Goal: Information Seeking & Learning: Learn about a topic

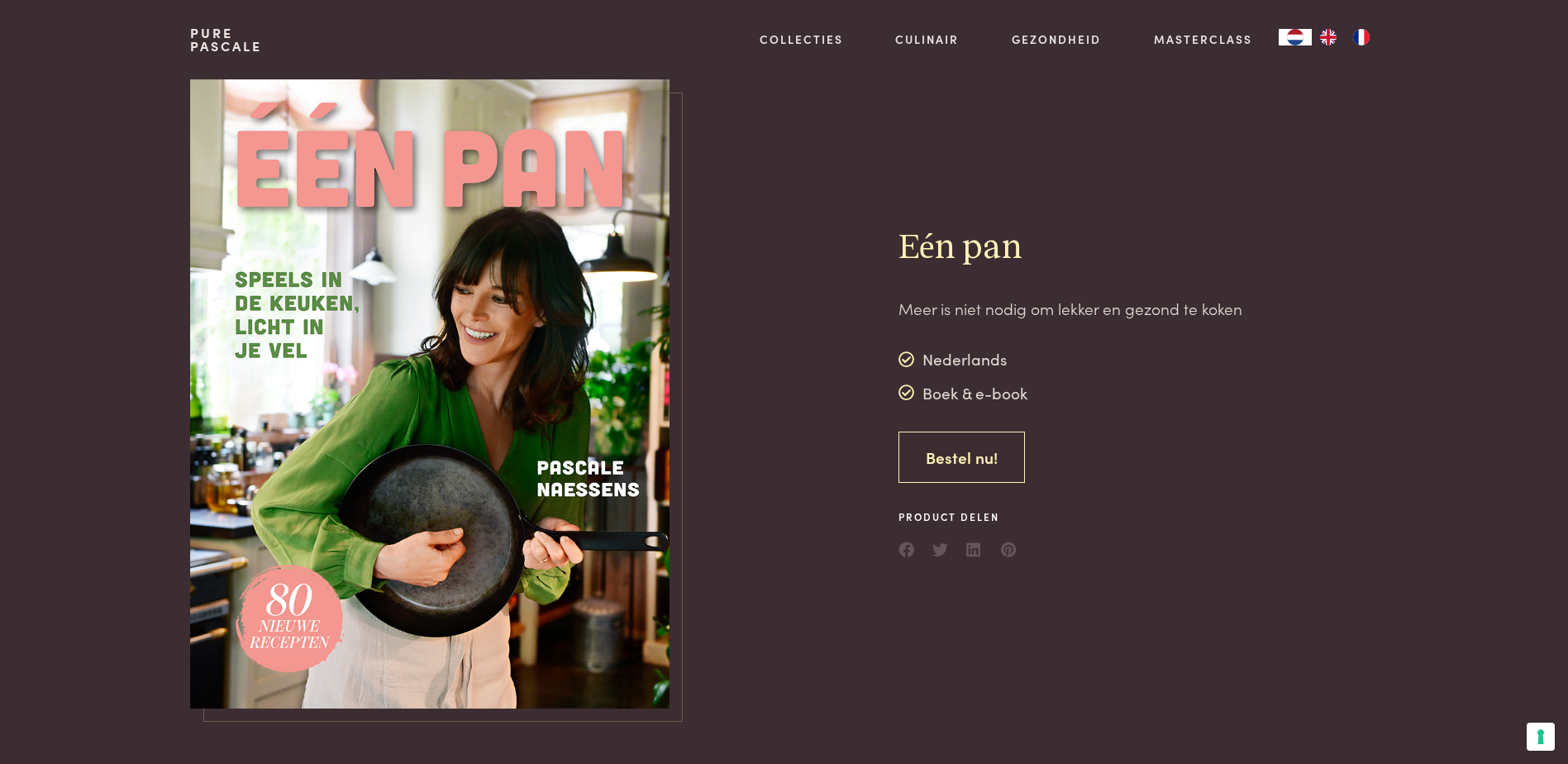
click at [965, 452] on link "Bestel nu!" at bounding box center [961, 457] width 126 height 52
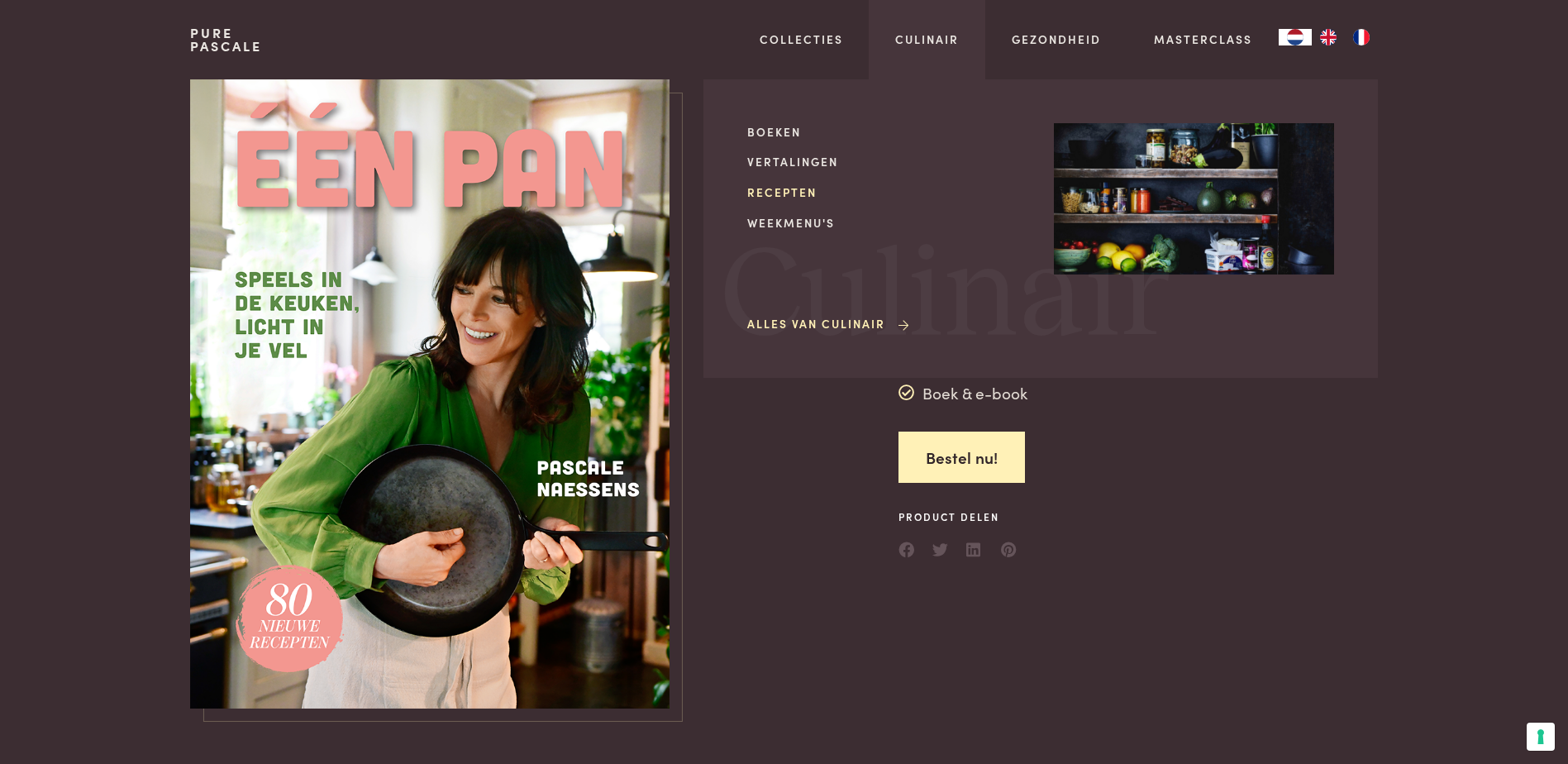
click at [798, 193] on link "Recepten" at bounding box center [887, 192] width 280 height 17
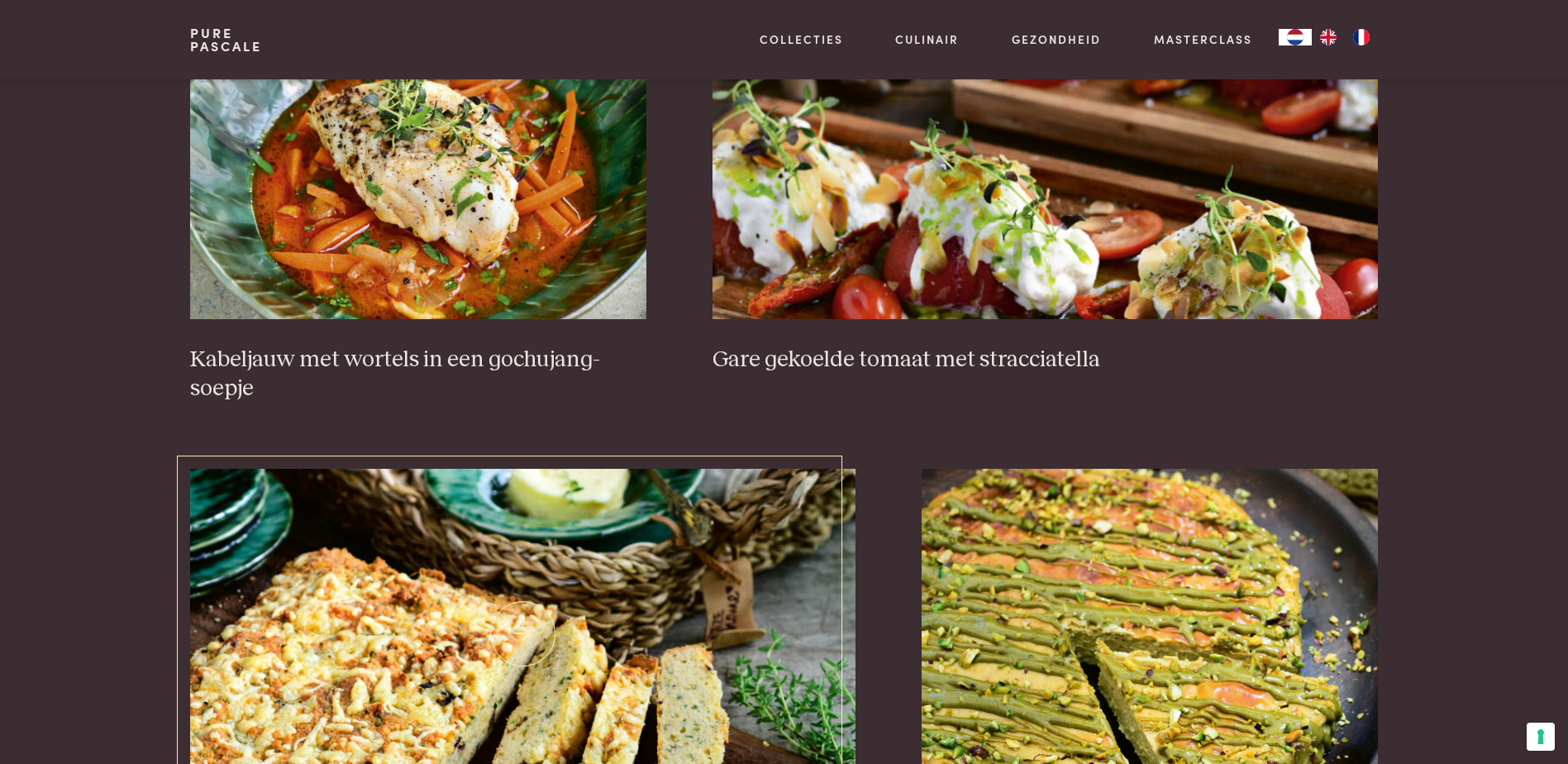
scroll to position [1239, 0]
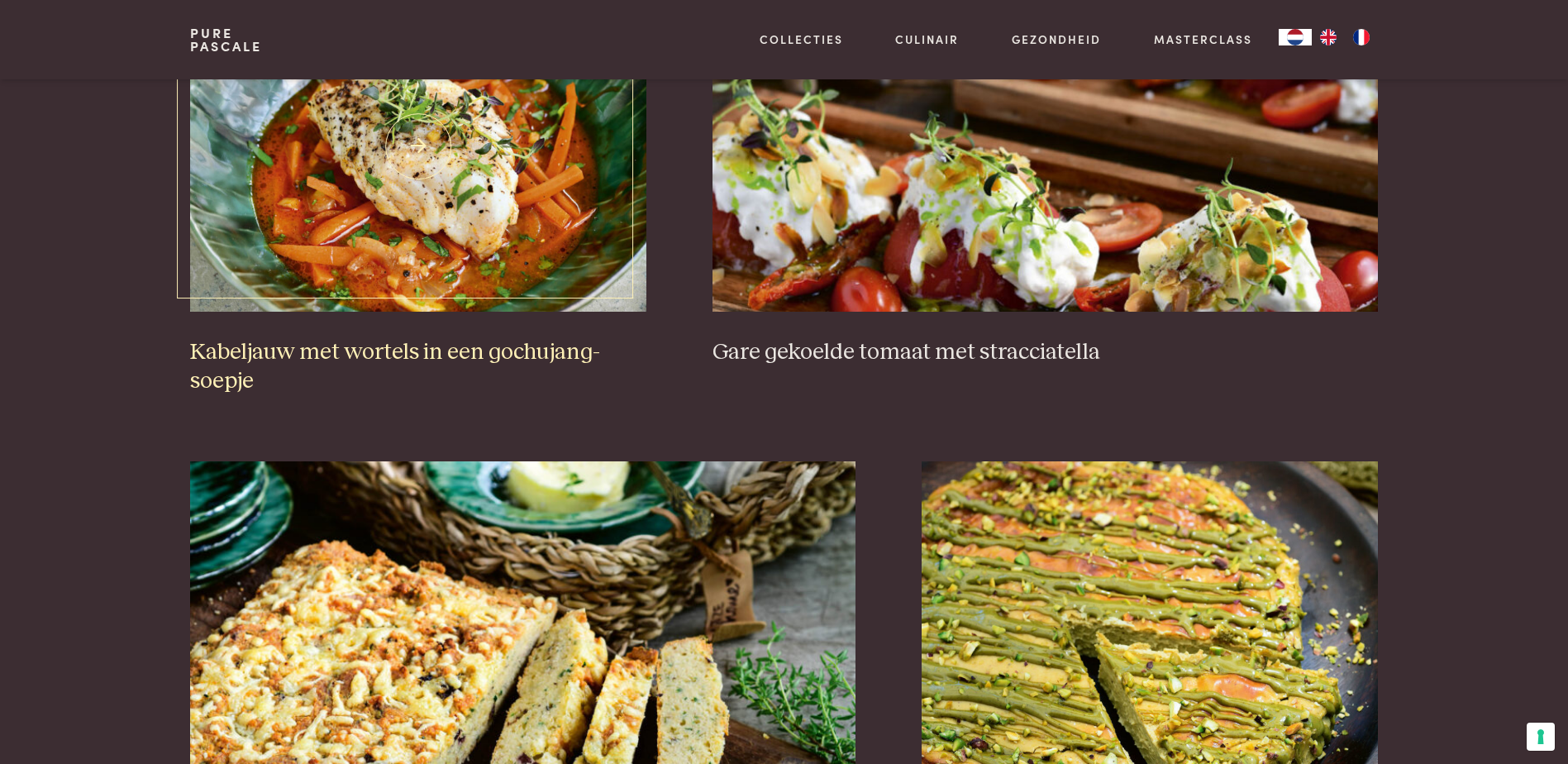
click at [337, 213] on img at bounding box center [418, 146] width 456 height 330
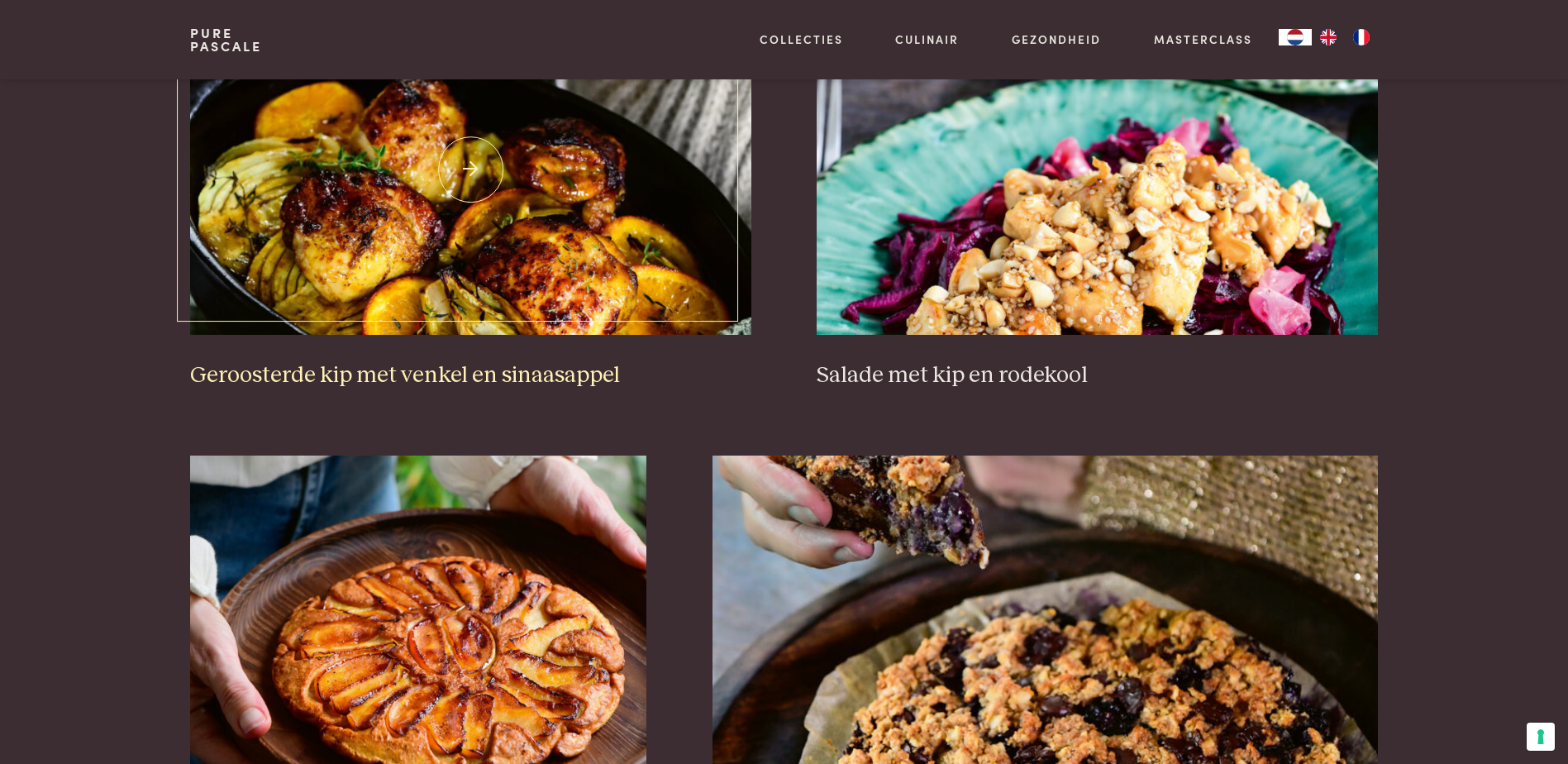
scroll to position [2149, 0]
click at [1170, 244] on img at bounding box center [1097, 168] width 560 height 330
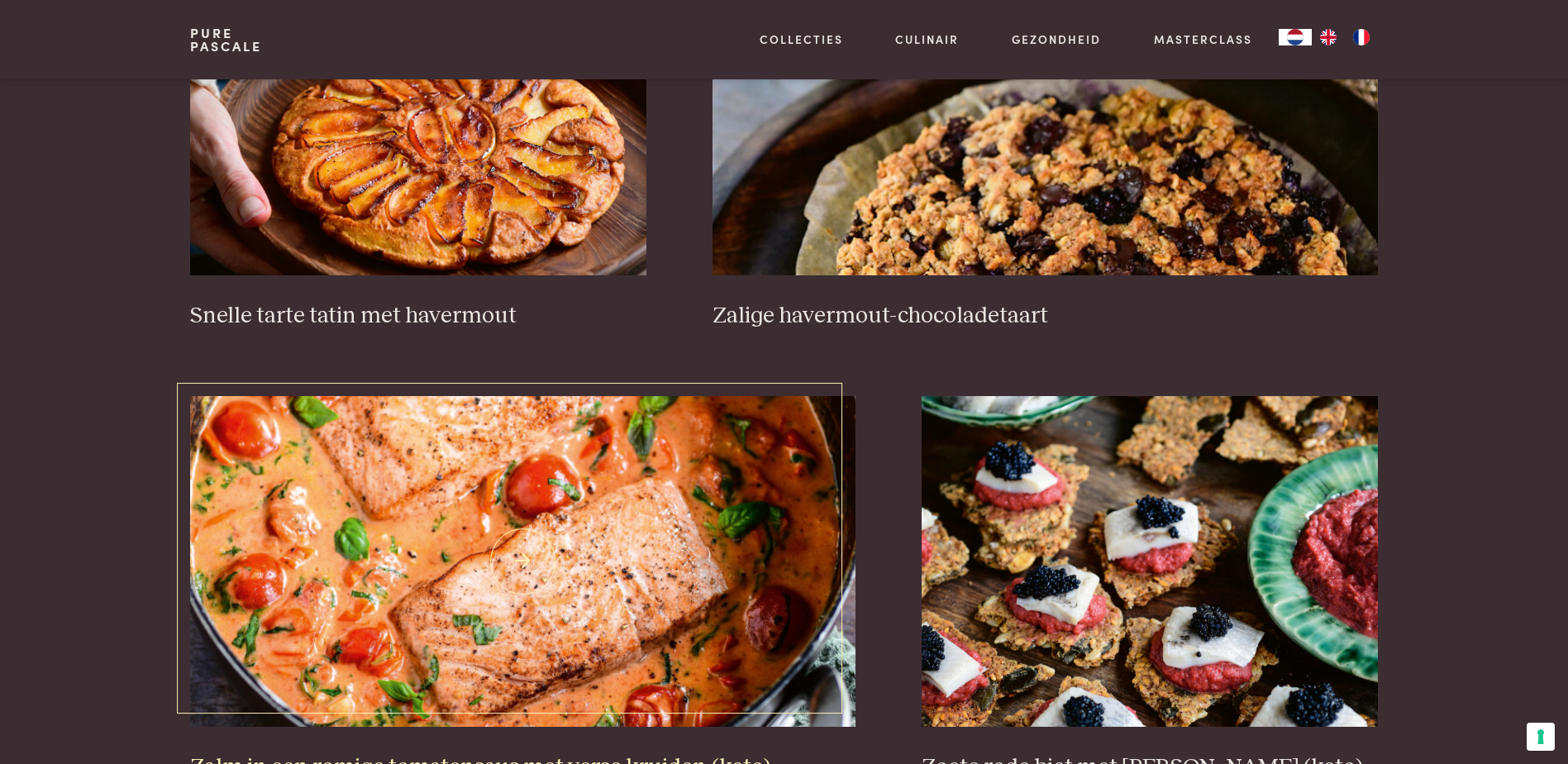
scroll to position [2892, 0]
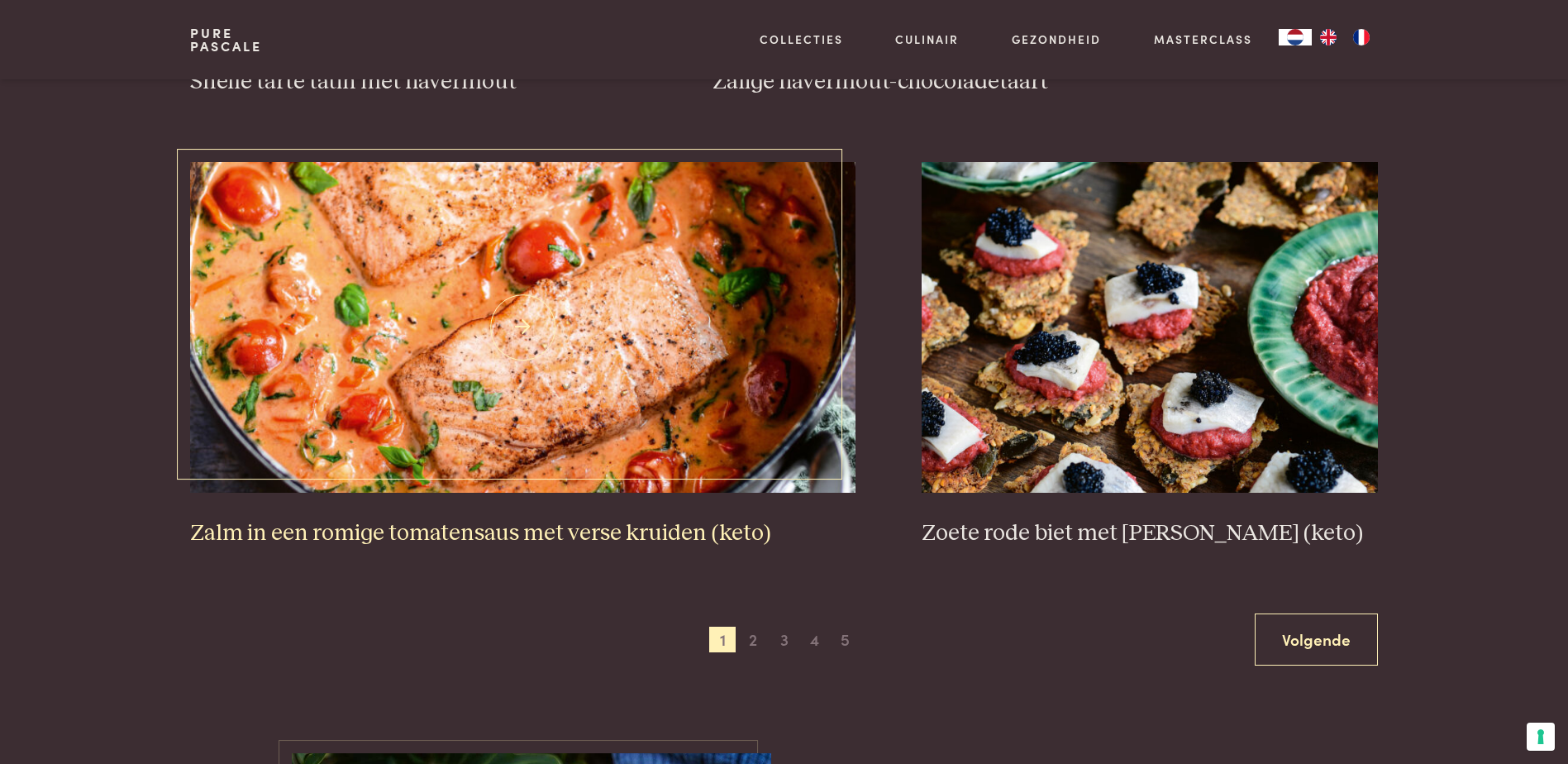
click at [524, 529] on h3 "Zalm in een romige tomatensaus met verse kruiden (keto)" at bounding box center [522, 534] width 665 height 29
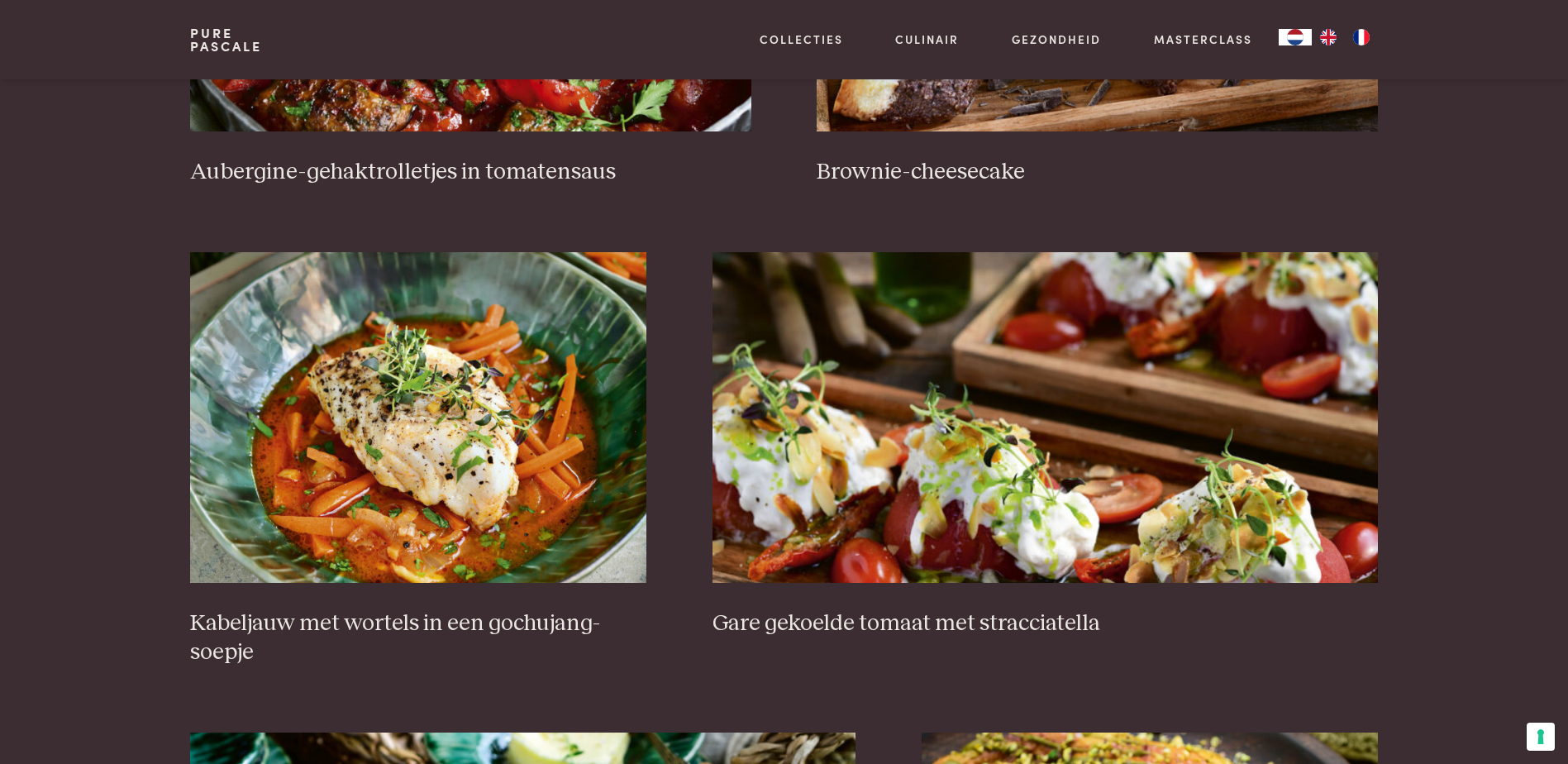
scroll to position [909, 0]
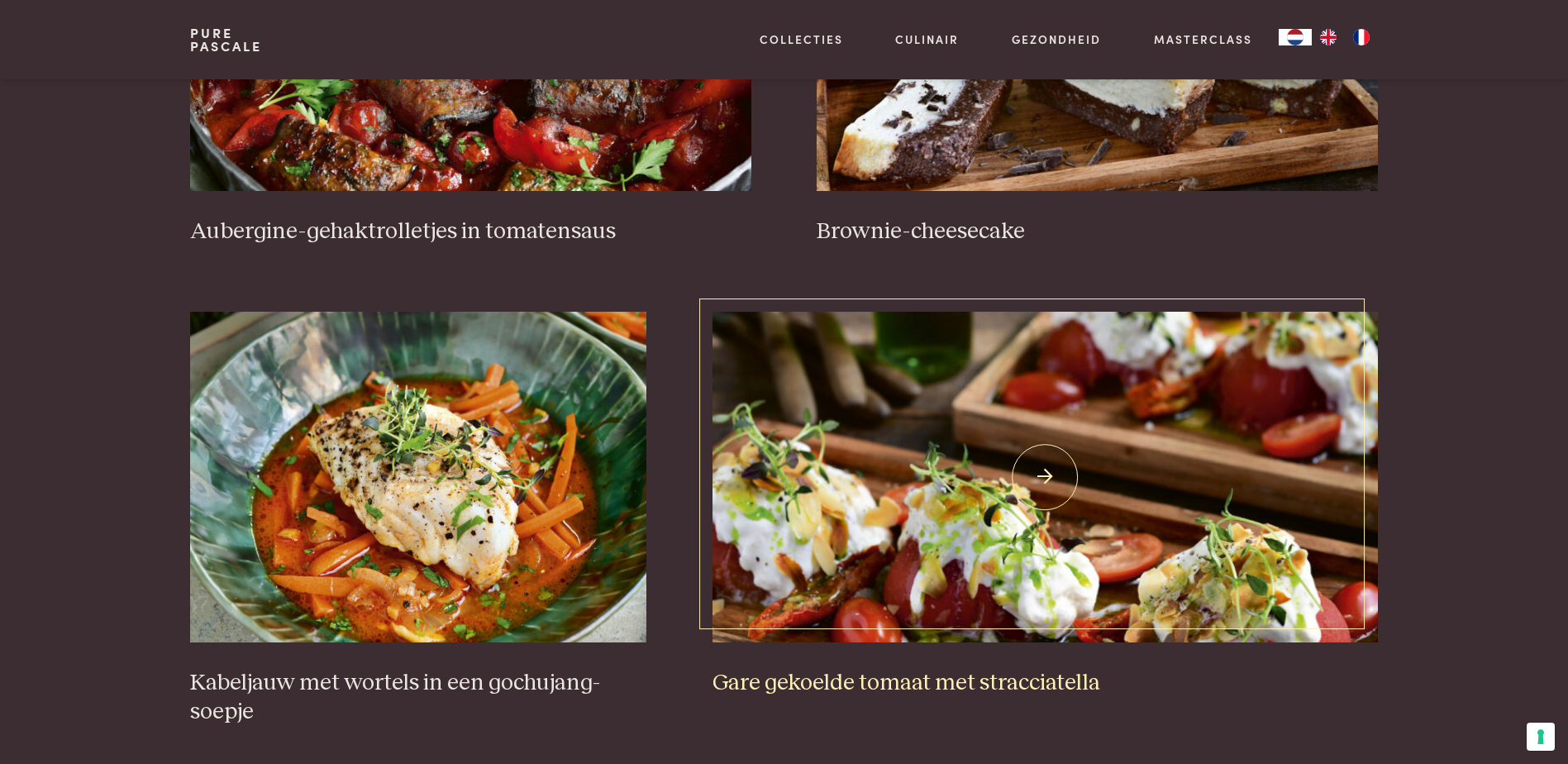
click at [1061, 627] on img at bounding box center [1045, 476] width 665 height 330
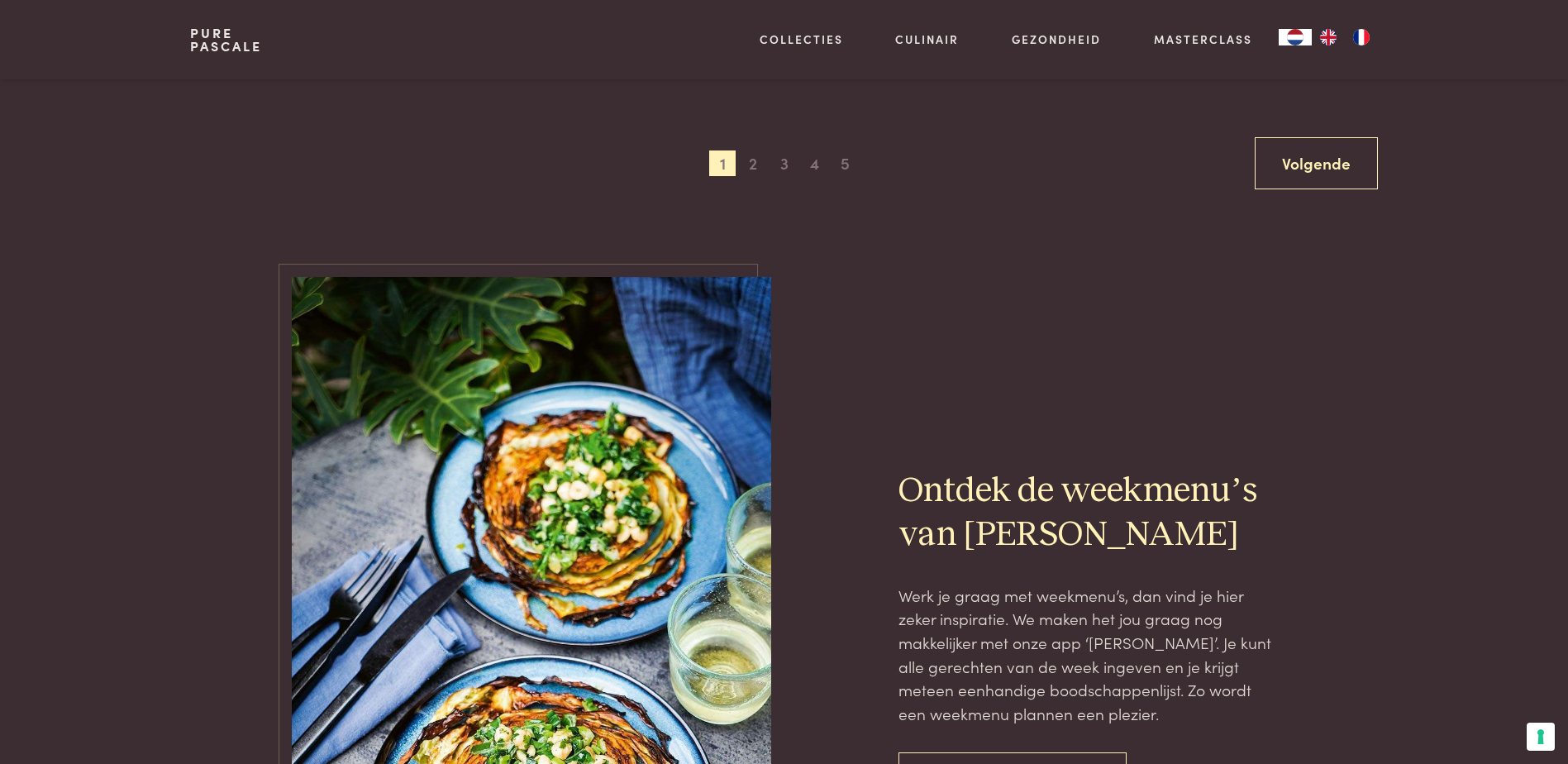
scroll to position [3223, 0]
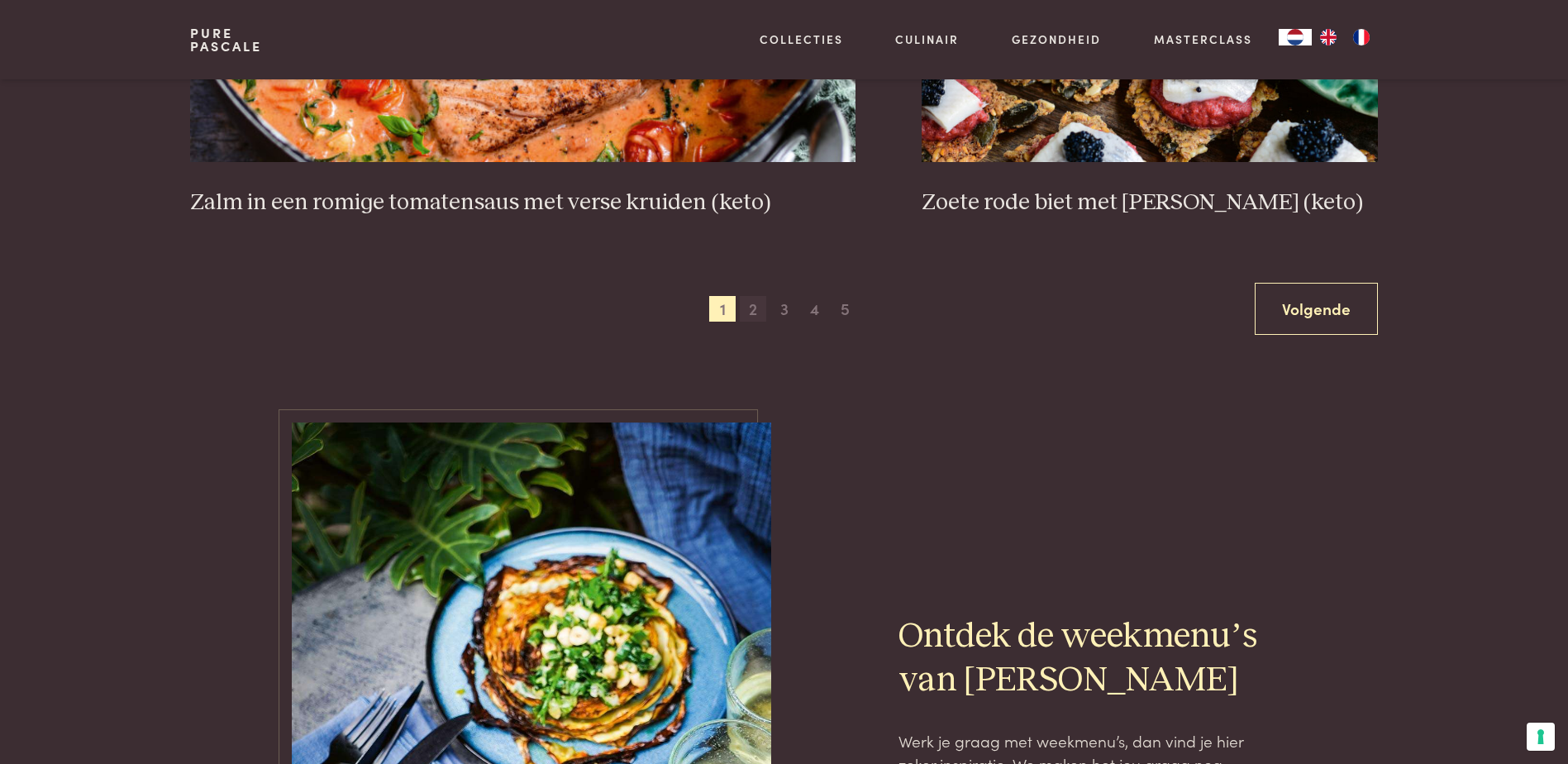
click at [749, 306] on span "2" at bounding box center [752, 309] width 26 height 26
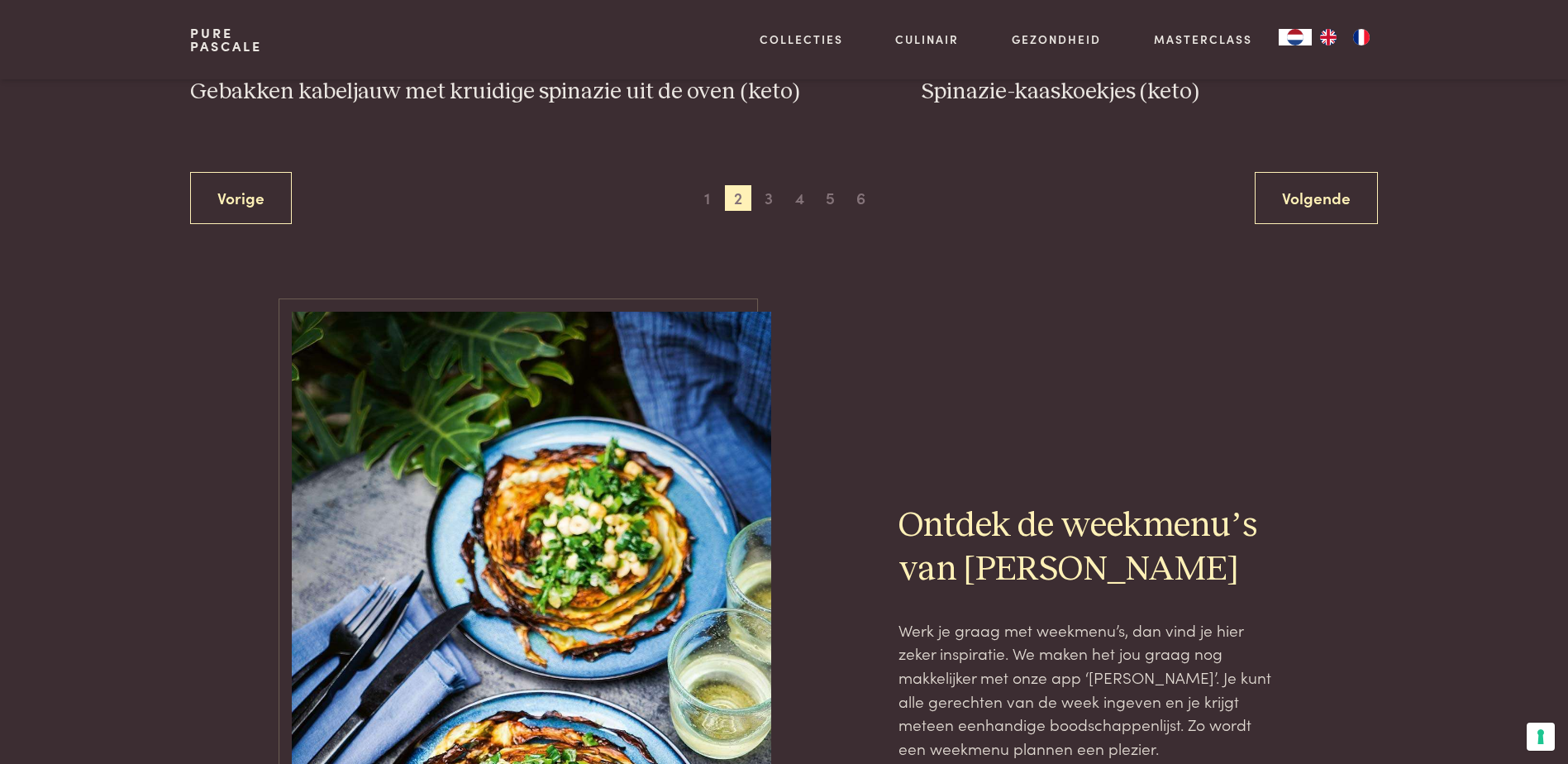
scroll to position [3355, 0]
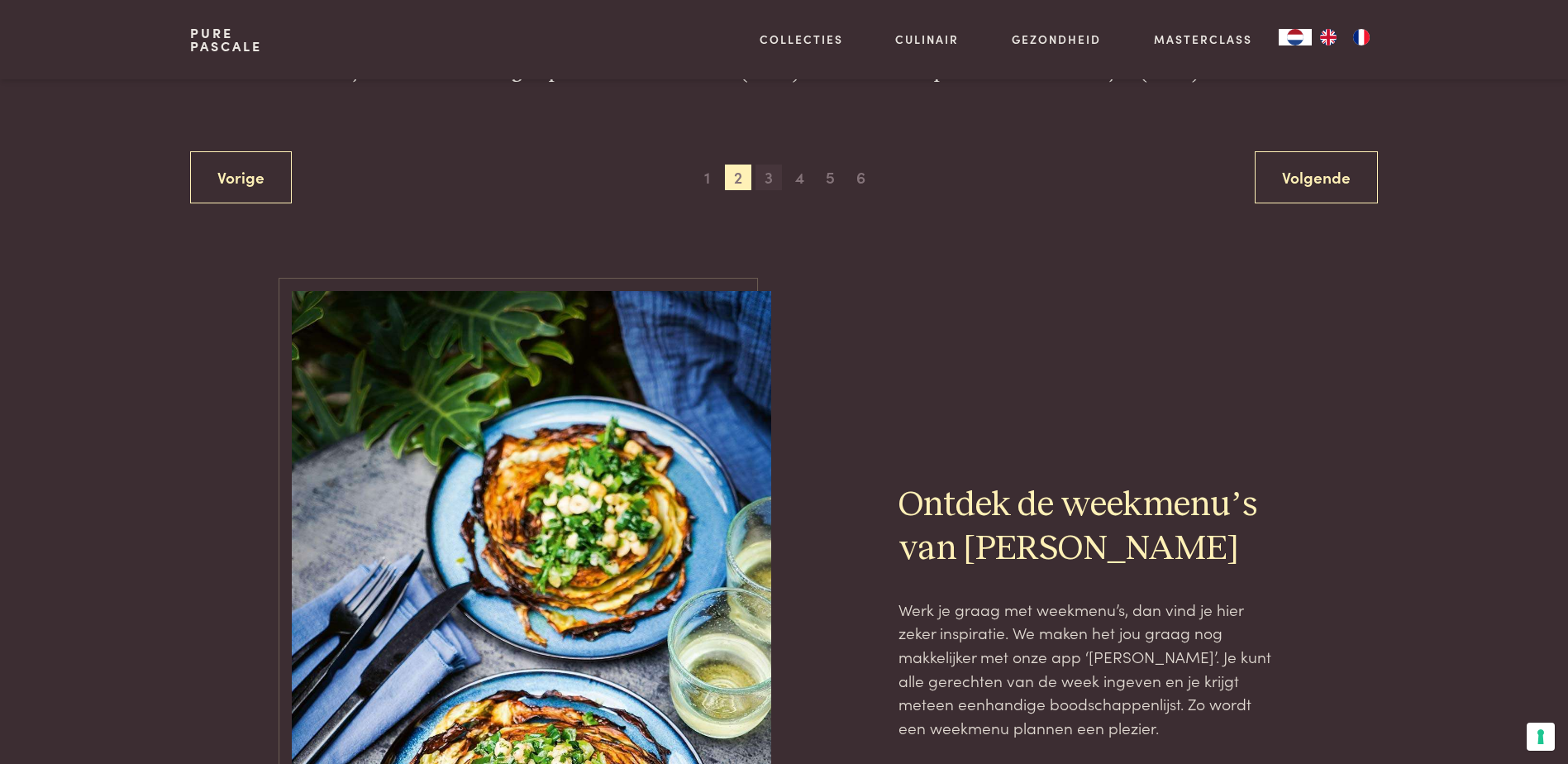
click at [767, 178] on span "3" at bounding box center [768, 178] width 26 height 26
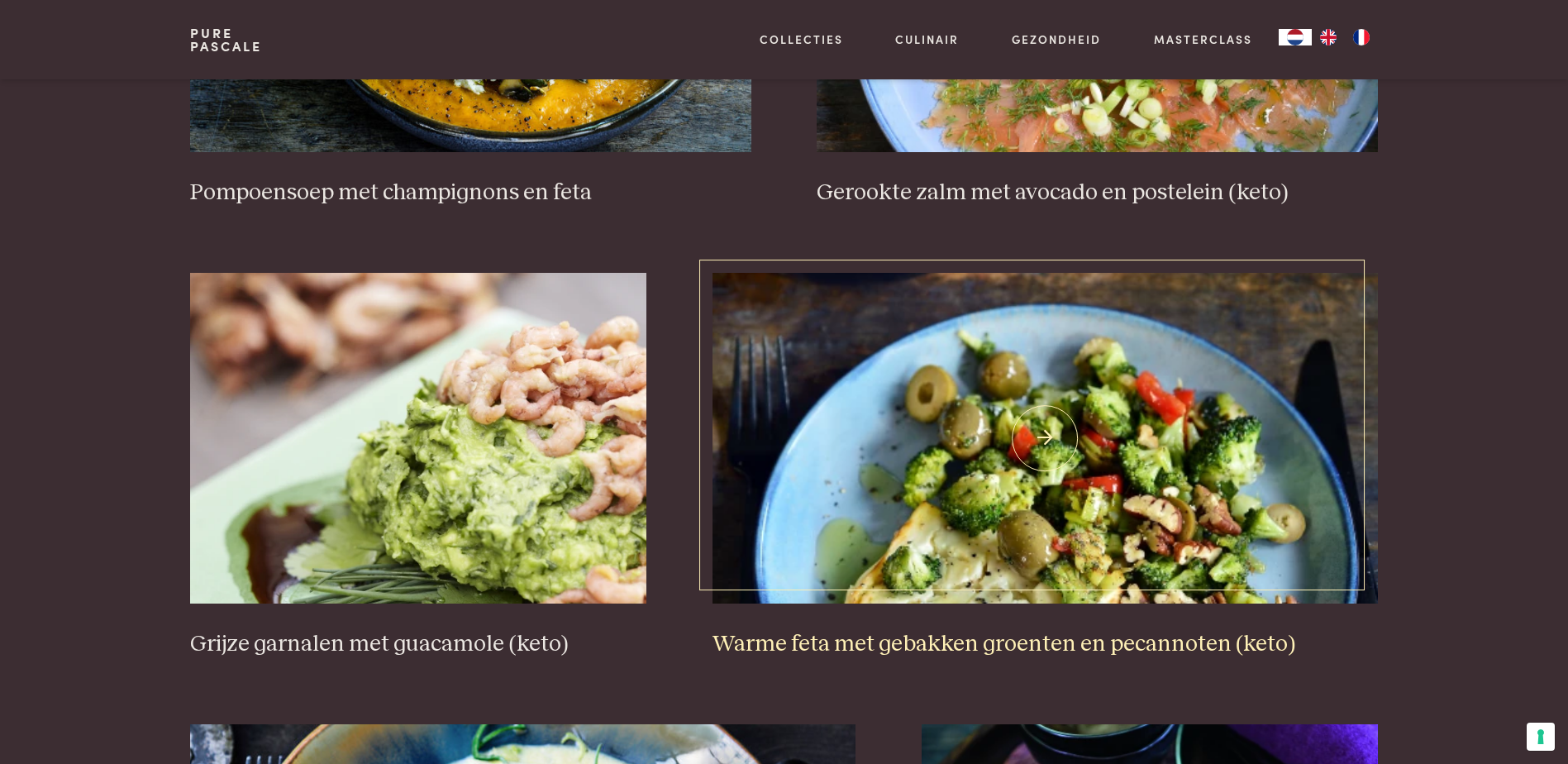
scroll to position [2446, 0]
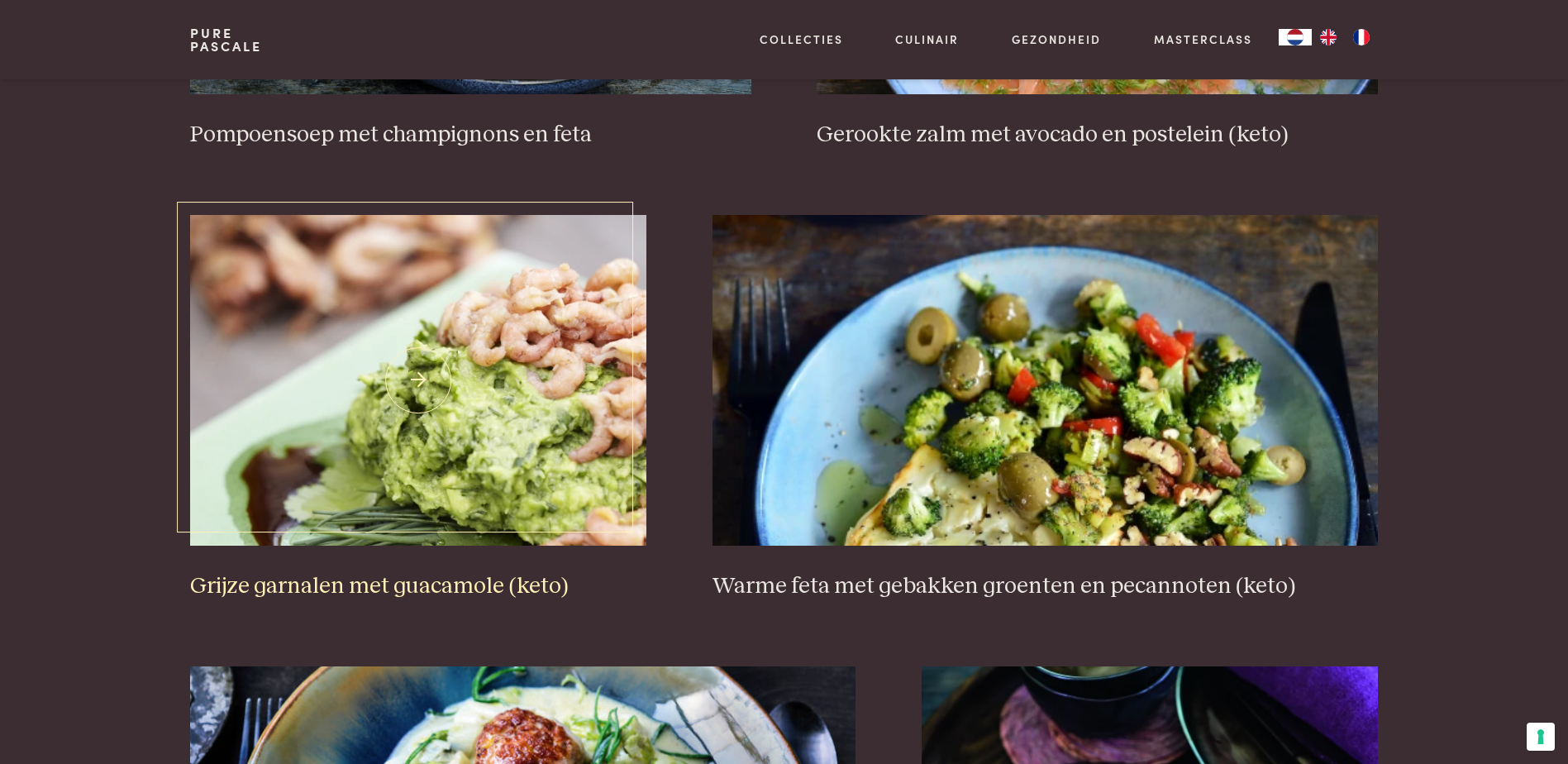
click at [469, 464] on img at bounding box center [418, 380] width 456 height 330
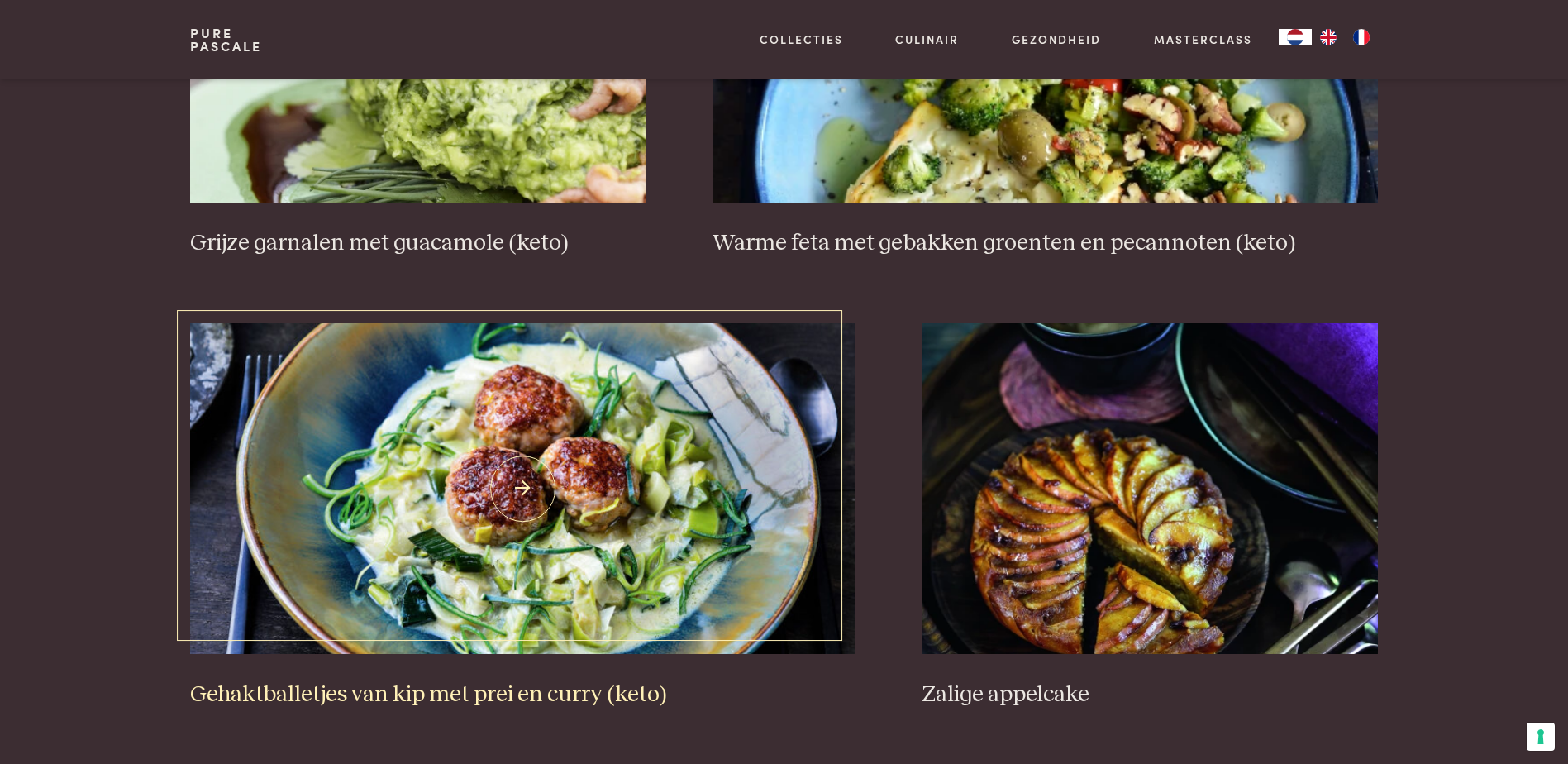
scroll to position [2942, 0]
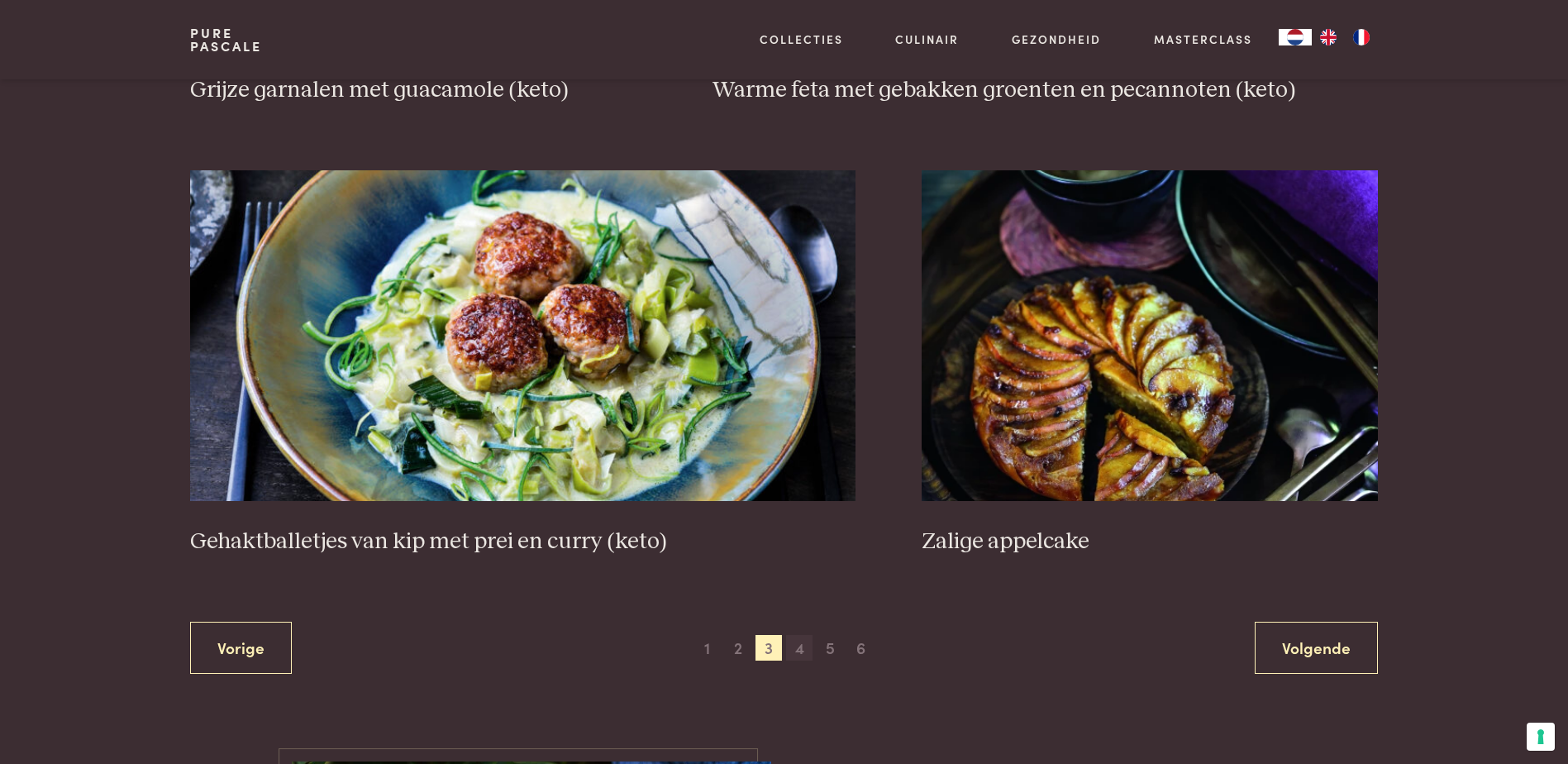
click at [794, 644] on span "4" at bounding box center [799, 648] width 26 height 26
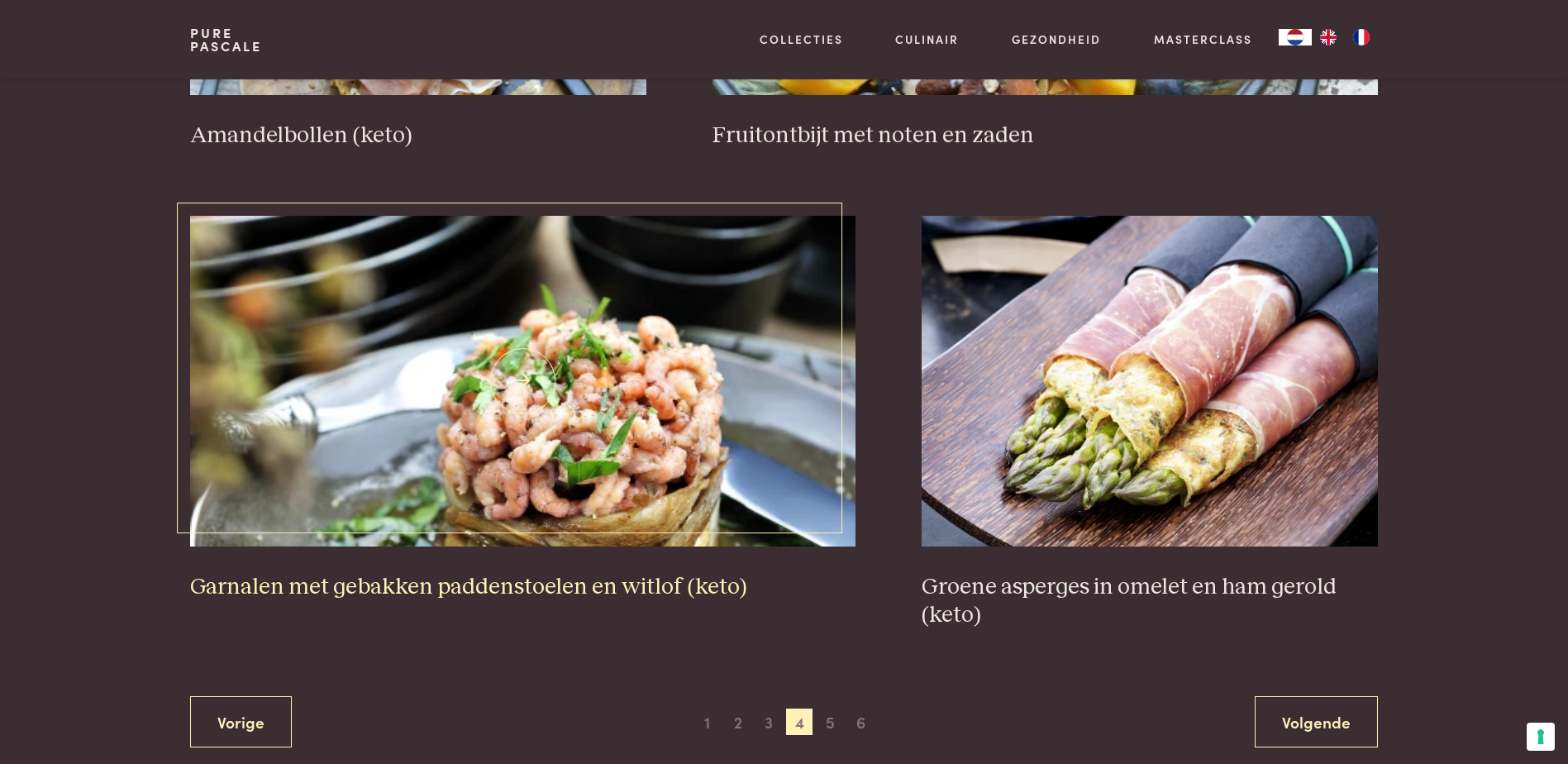
scroll to position [2859, 0]
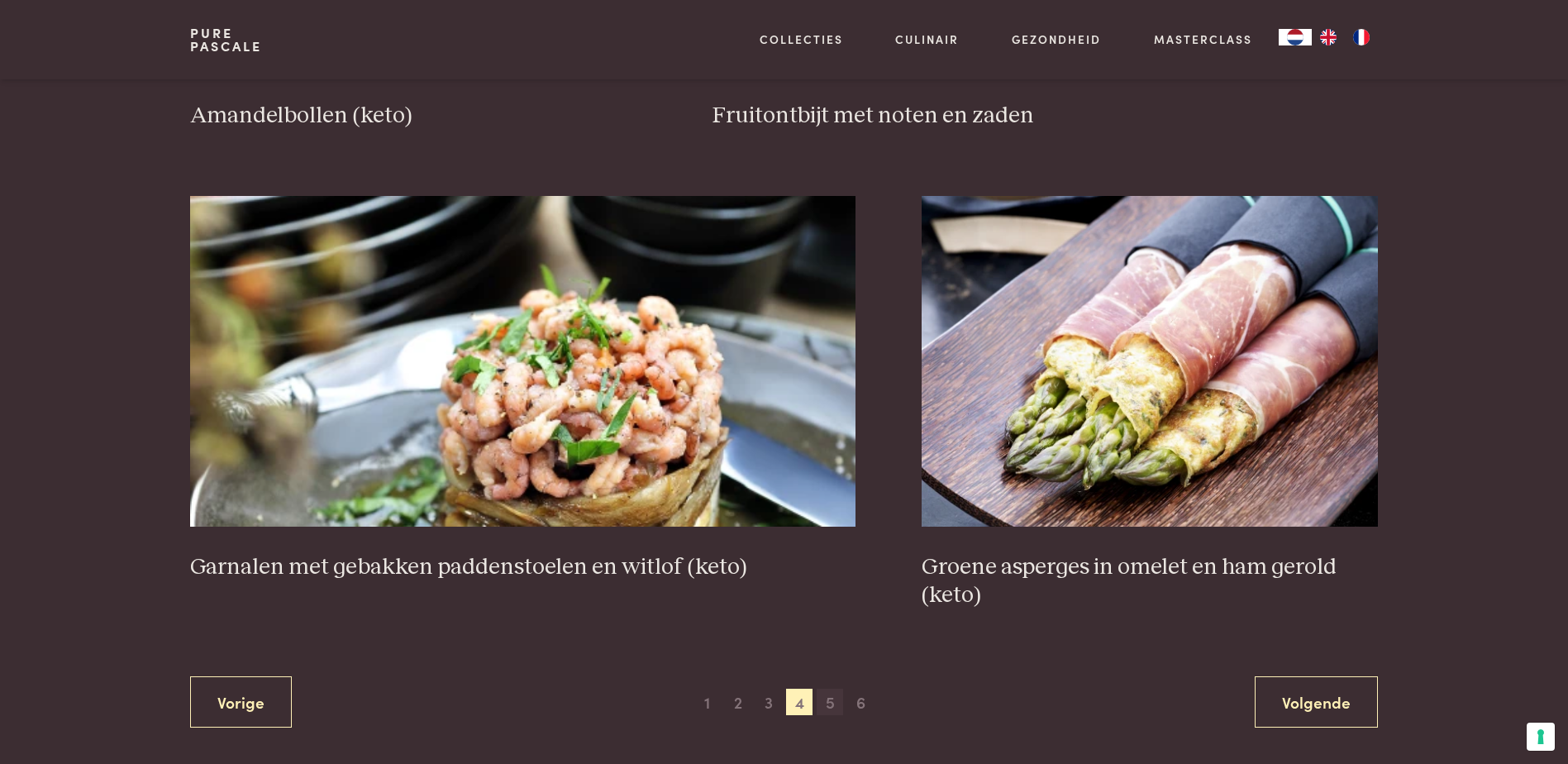
click at [833, 699] on span "5" at bounding box center [830, 701] width 26 height 26
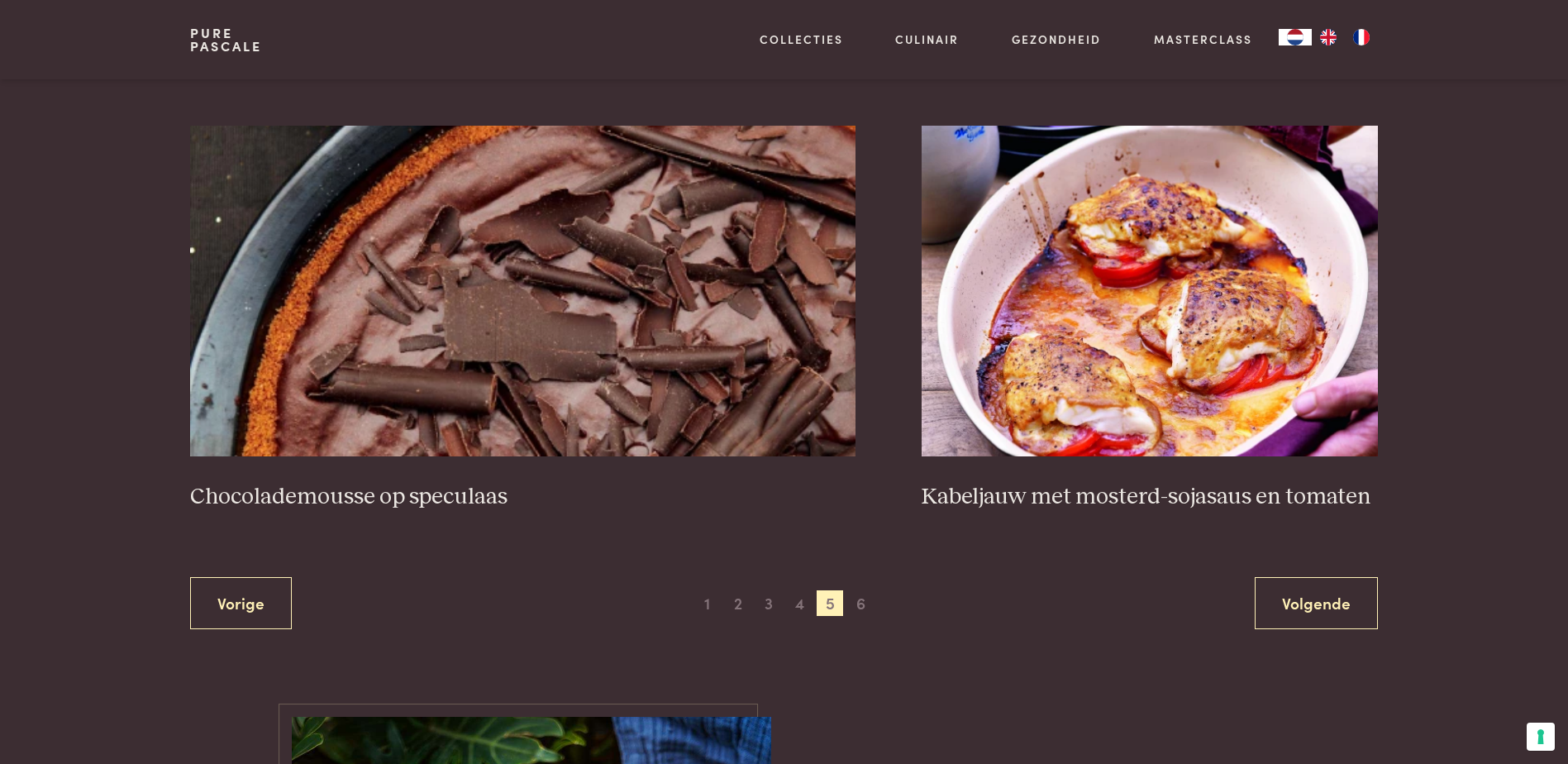
scroll to position [2942, 0]
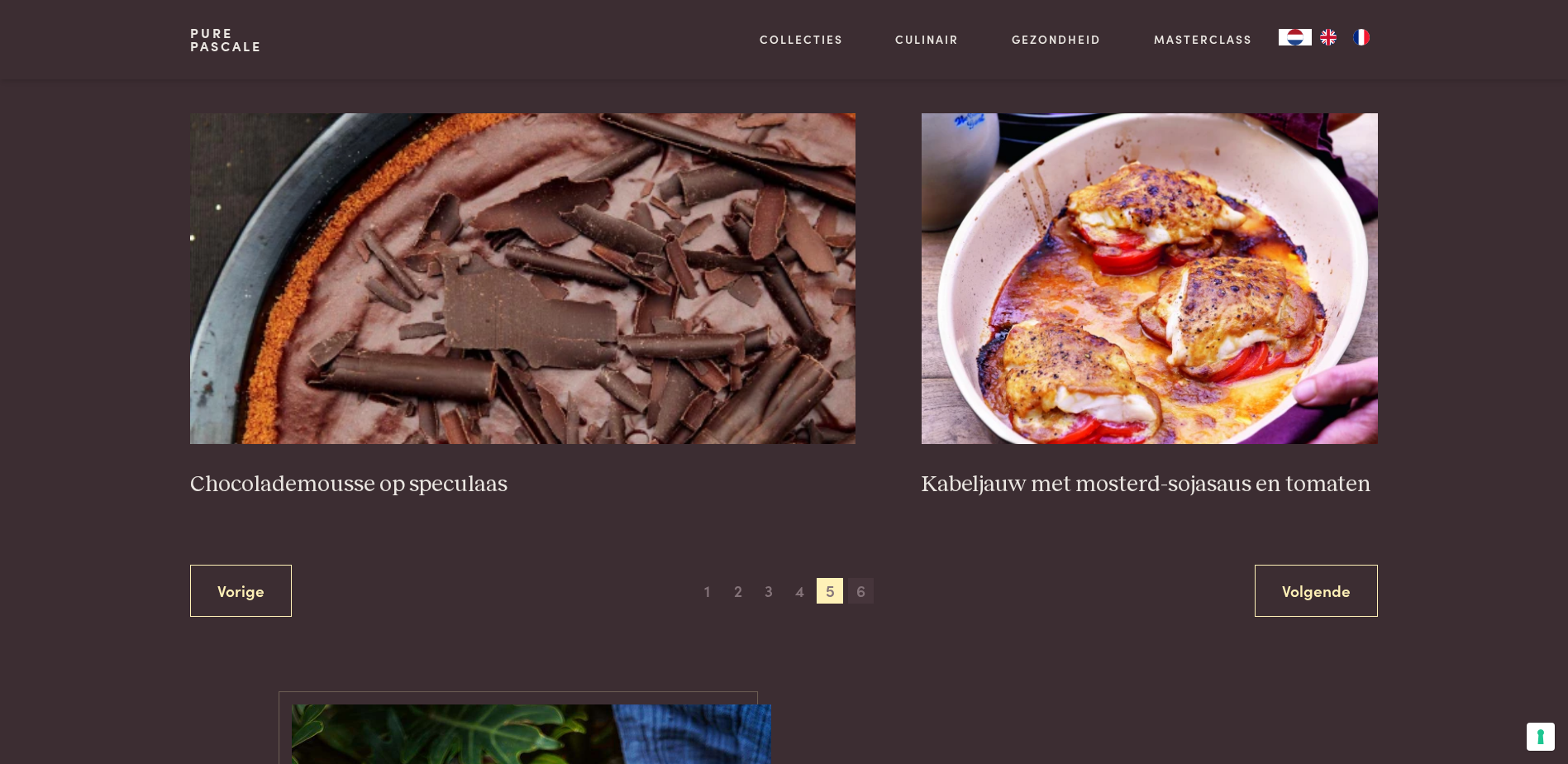
click at [856, 592] on span "6" at bounding box center [860, 591] width 26 height 26
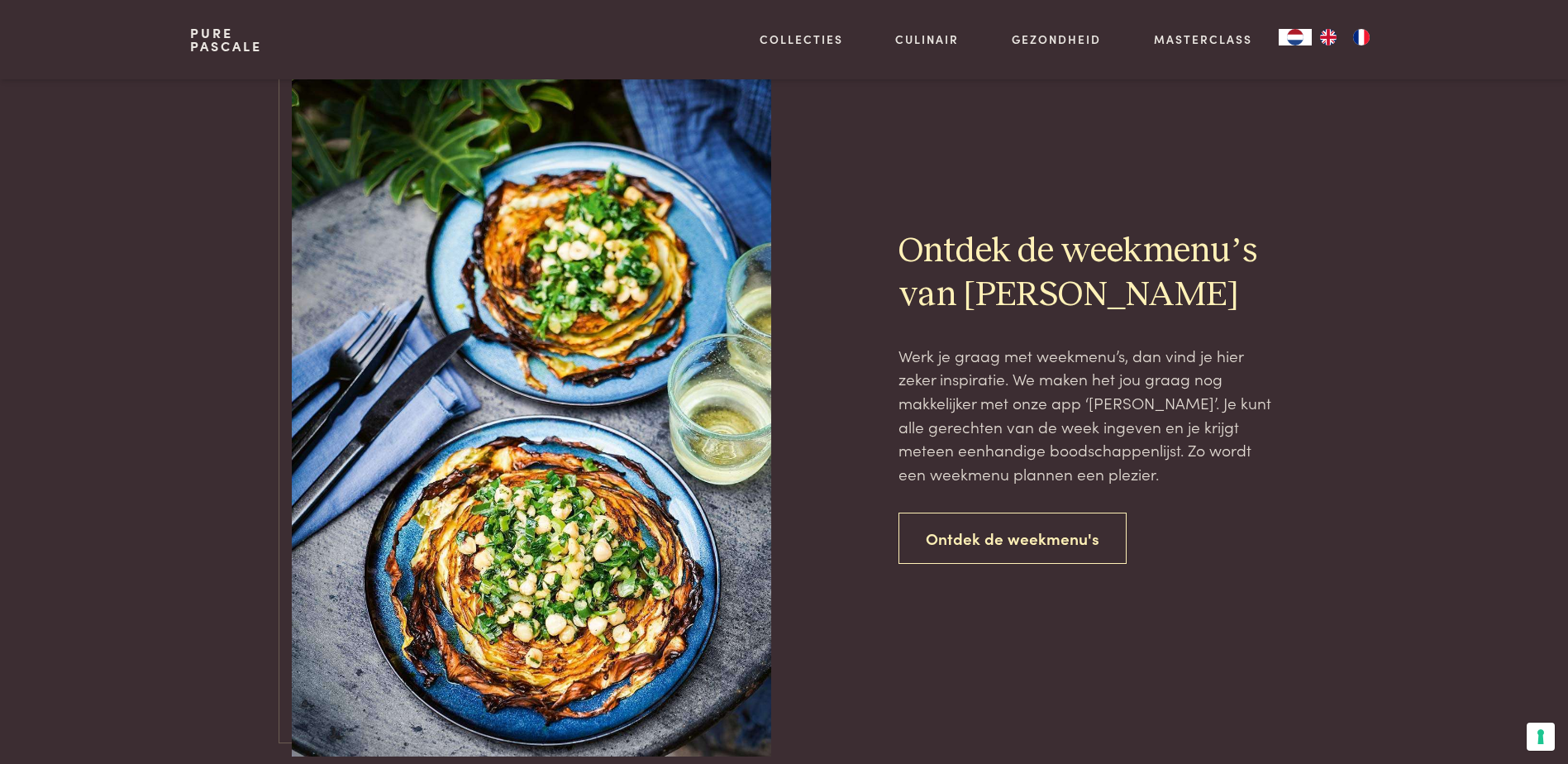
scroll to position [1537, 0]
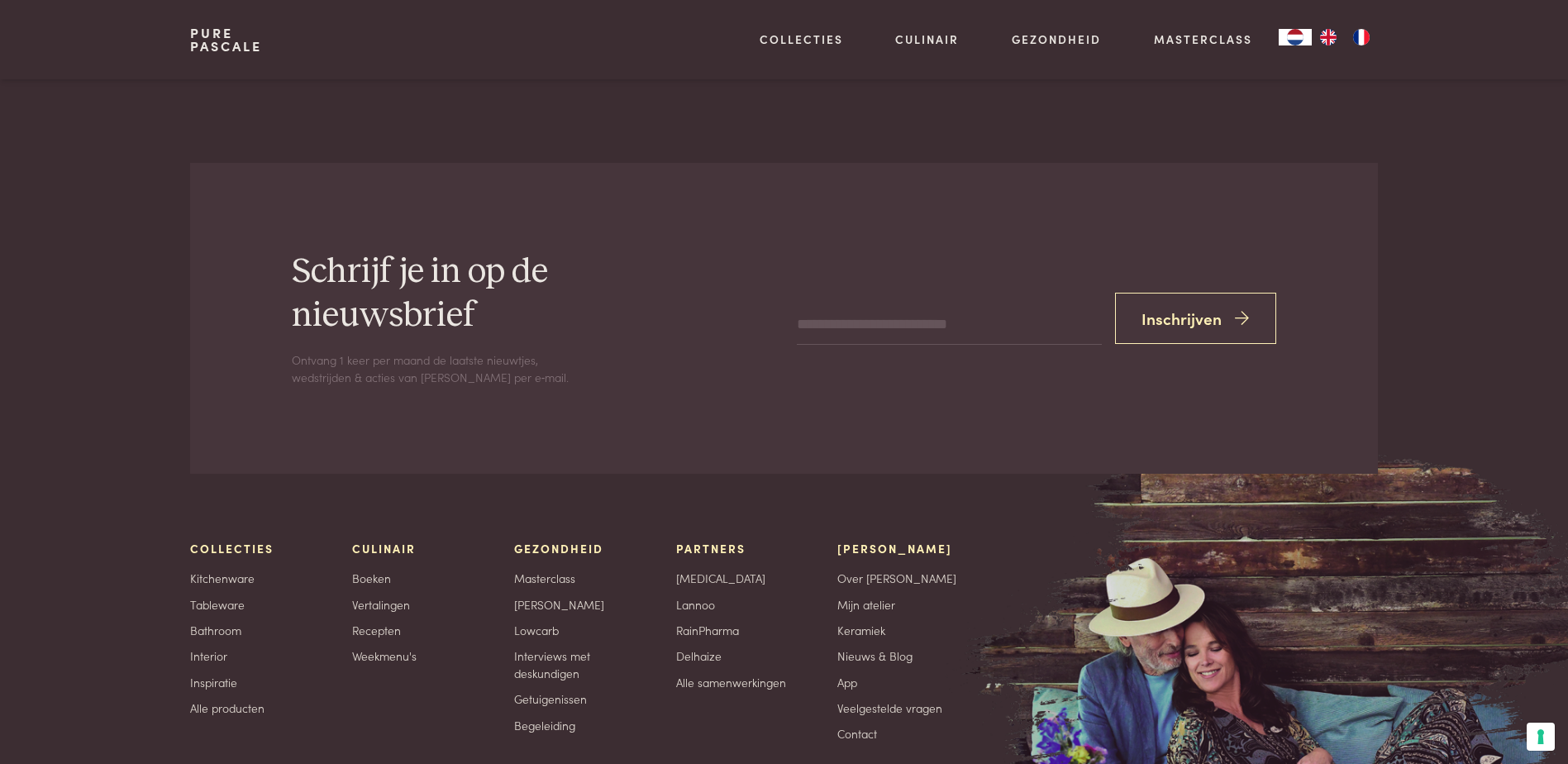
scroll to position [2562, 0]
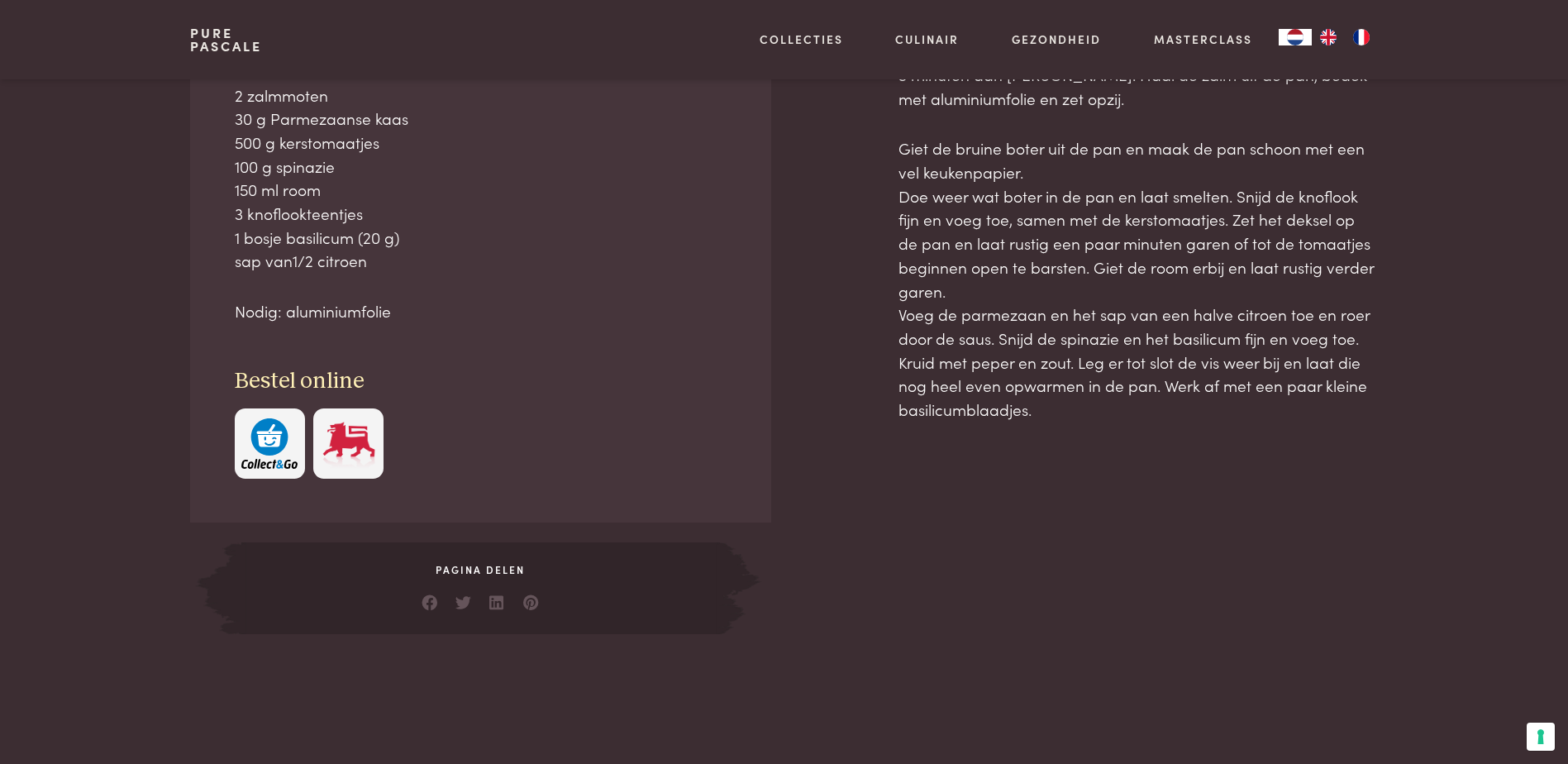
scroll to position [826, 0]
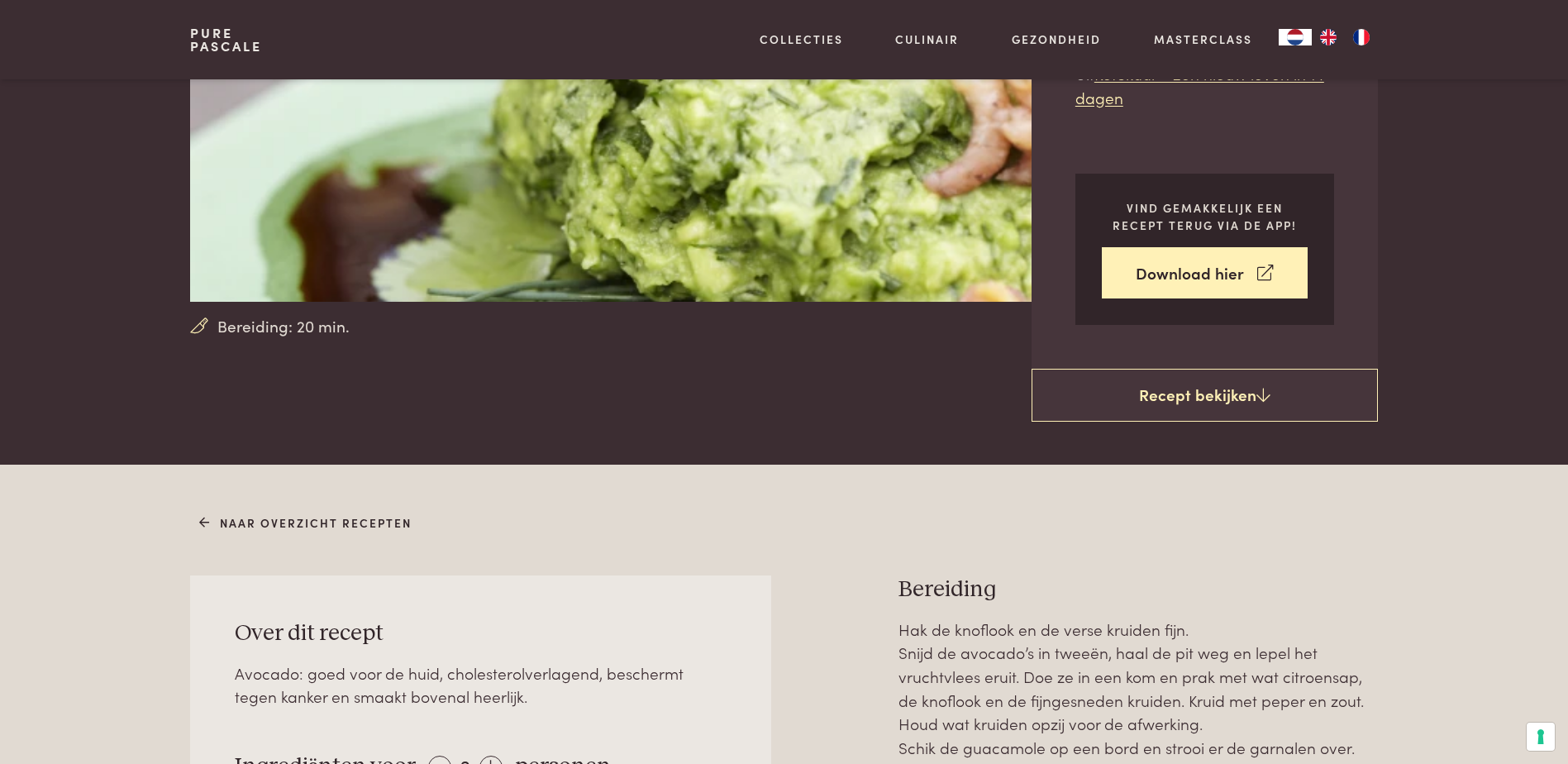
scroll to position [248, 0]
